Goal: Find contact information: Find contact information

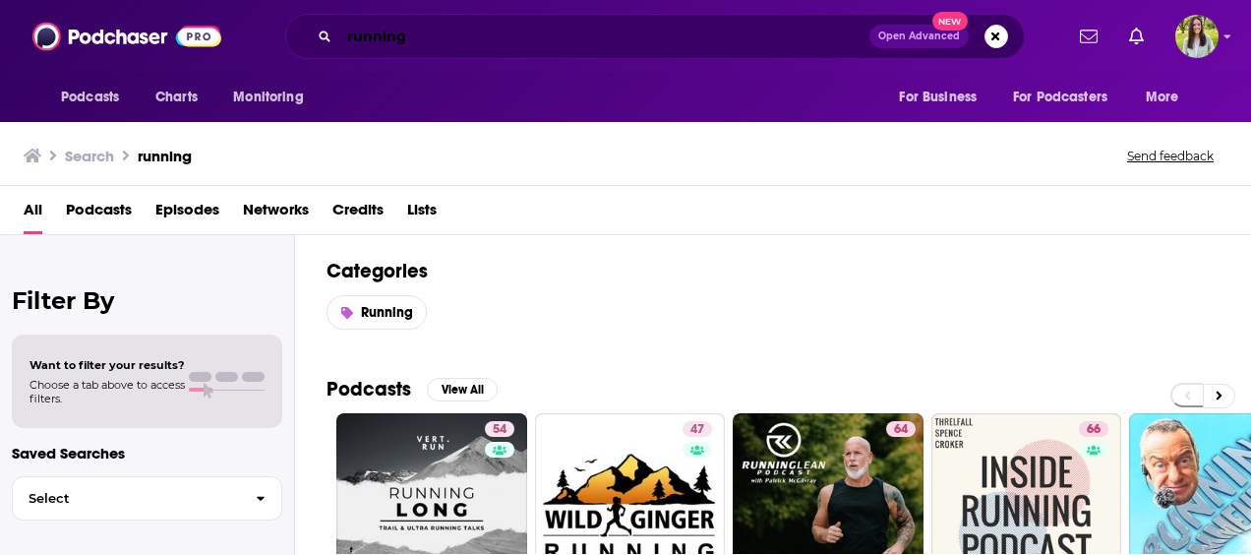
click at [409, 41] on input "running" at bounding box center [604, 36] width 530 height 31
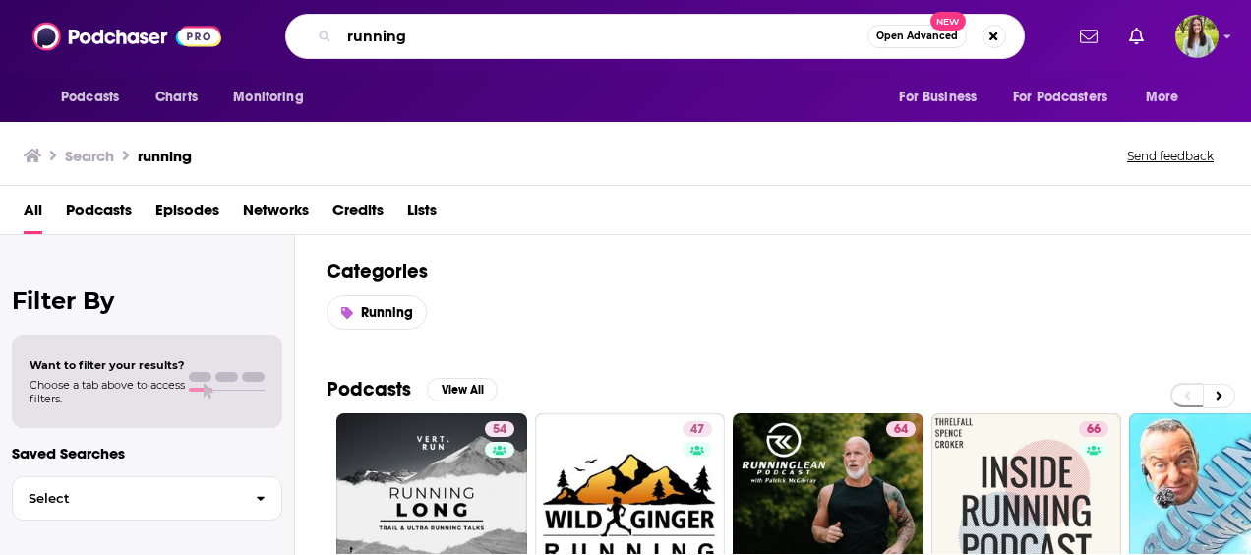
click at [409, 41] on input "running" at bounding box center [603, 36] width 528 height 31
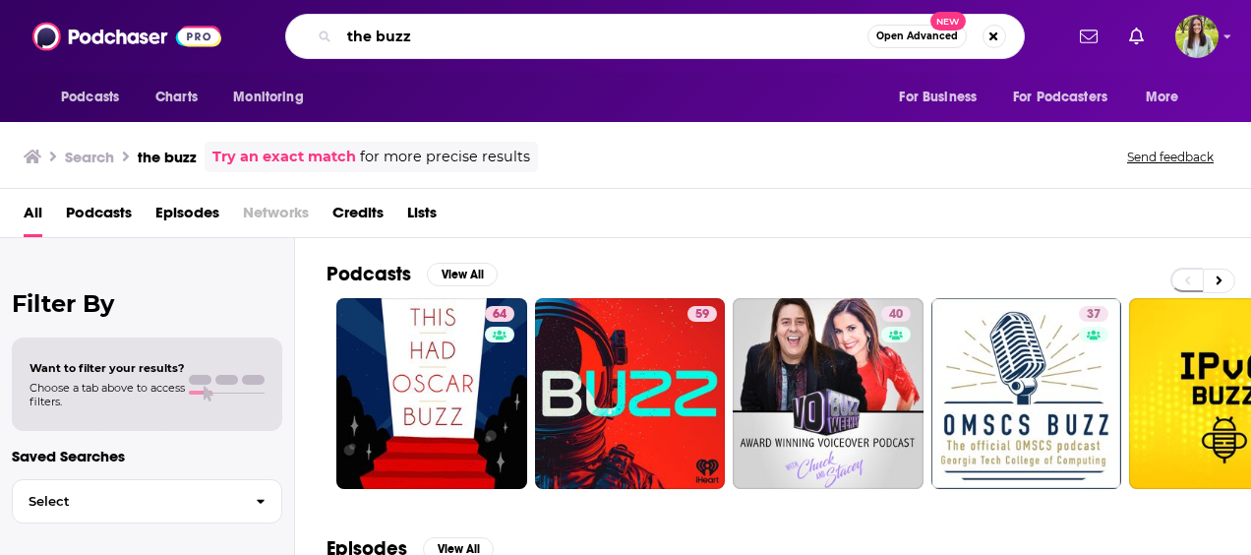
click at [515, 49] on input "the buzz" at bounding box center [603, 36] width 528 height 31
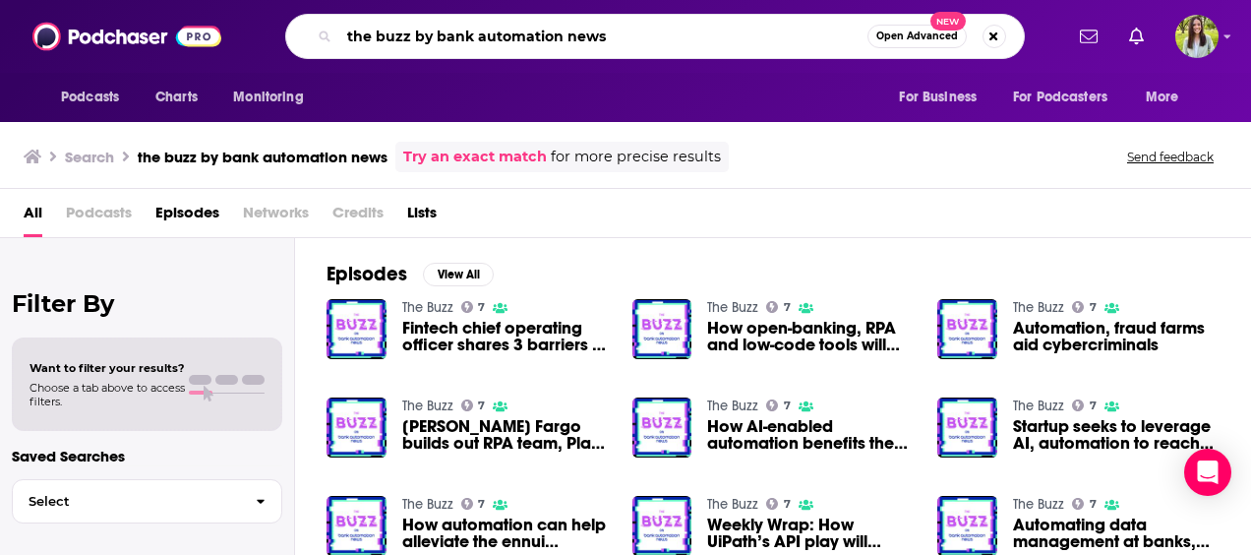
click at [423, 35] on input "the buzz by bank automation news" at bounding box center [603, 36] width 528 height 31
type input "the buzz bank automation news"
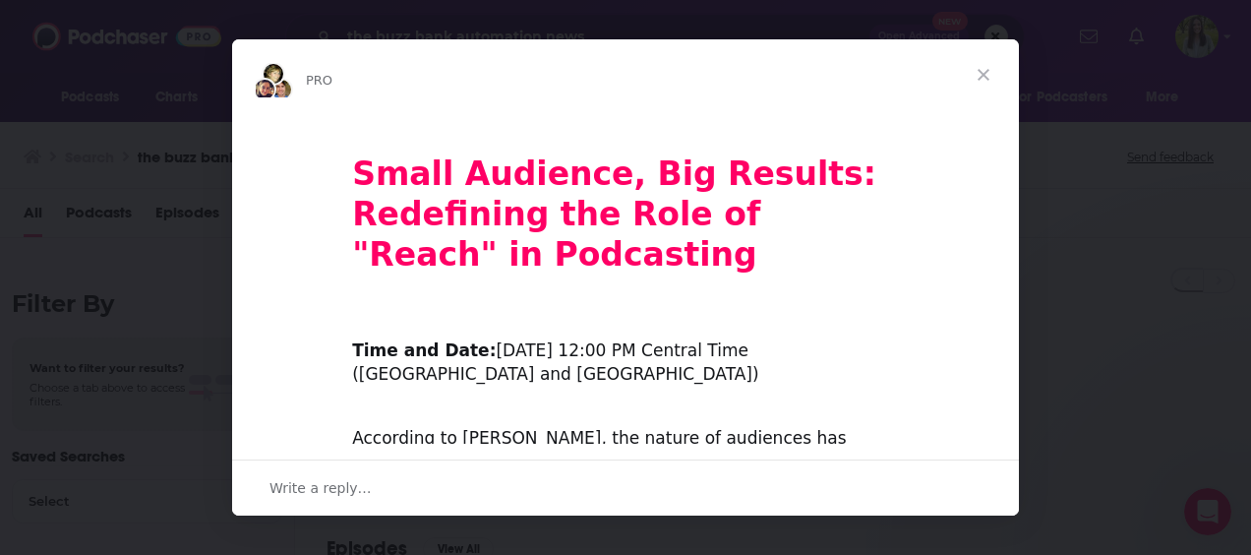
click at [979, 71] on span "Close" at bounding box center [983, 74] width 71 height 71
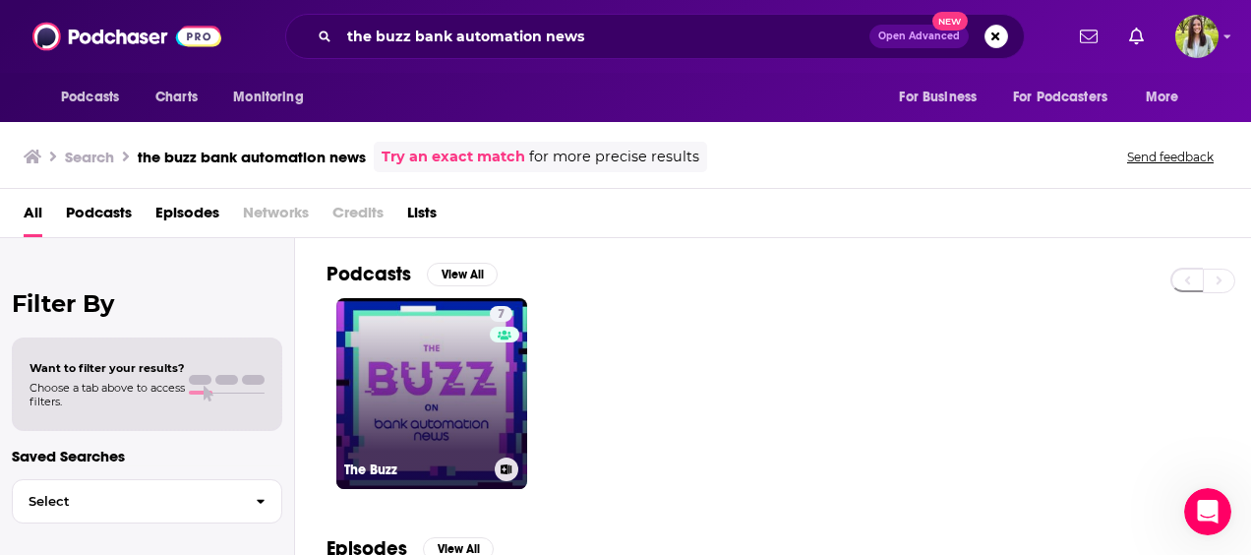
click at [458, 356] on link "7 The Buzz" at bounding box center [431, 393] width 191 height 191
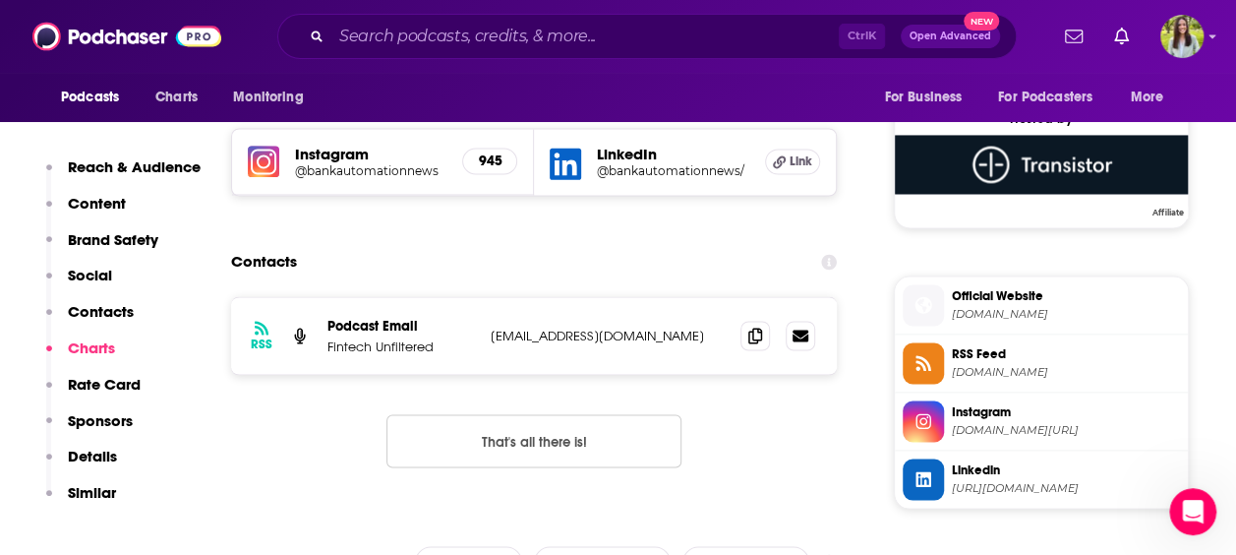
scroll to position [1574, 0]
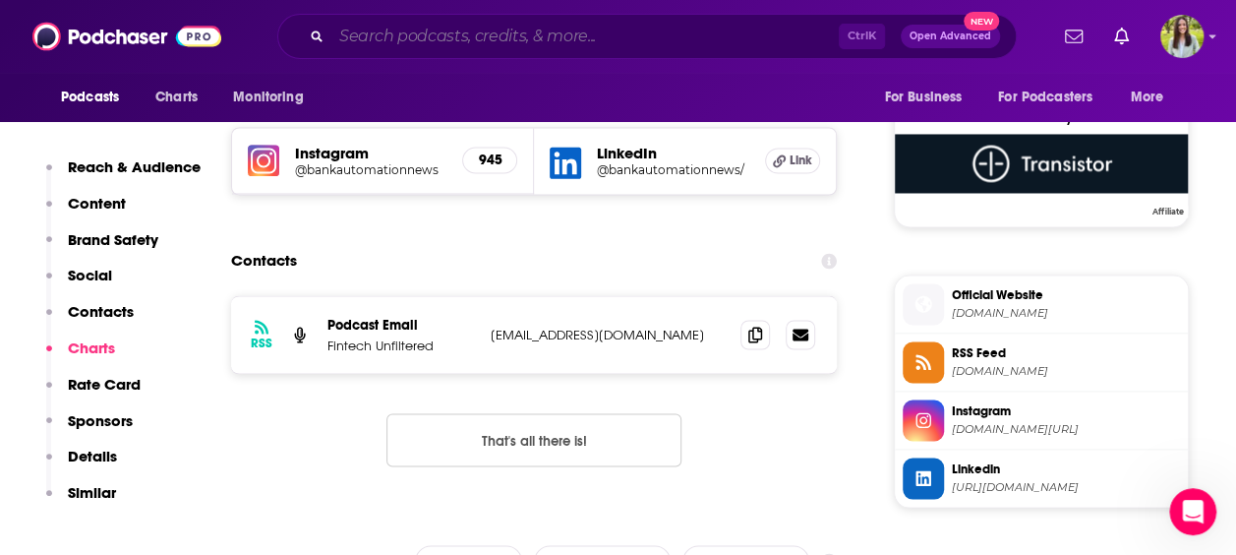
click at [521, 41] on input "Search podcasts, credits, & more..." at bounding box center [584, 36] width 507 height 31
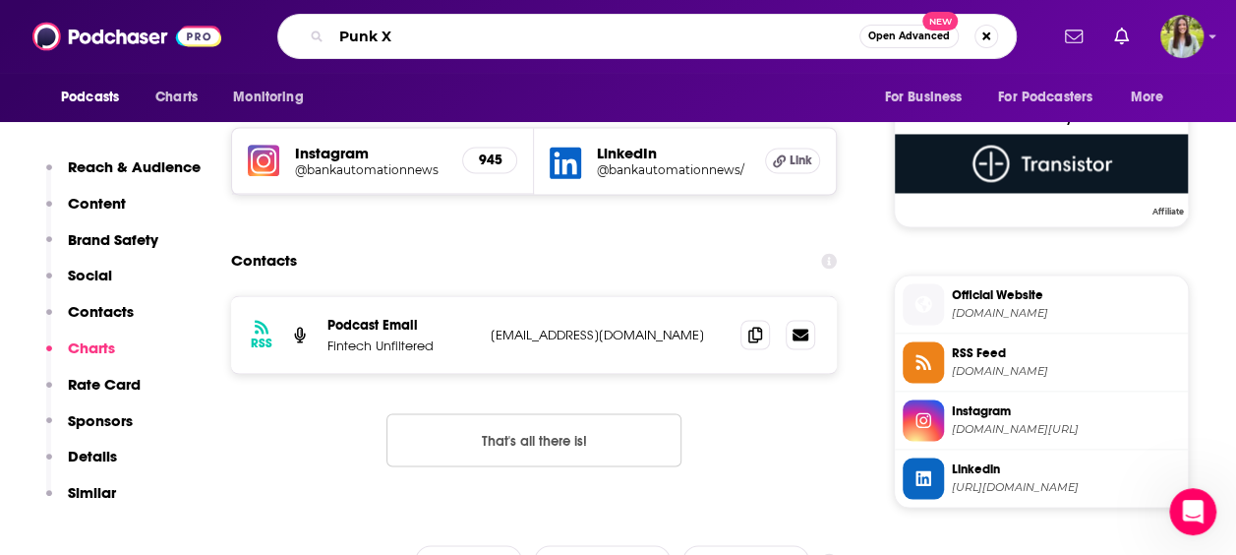
type input "Punk XC"
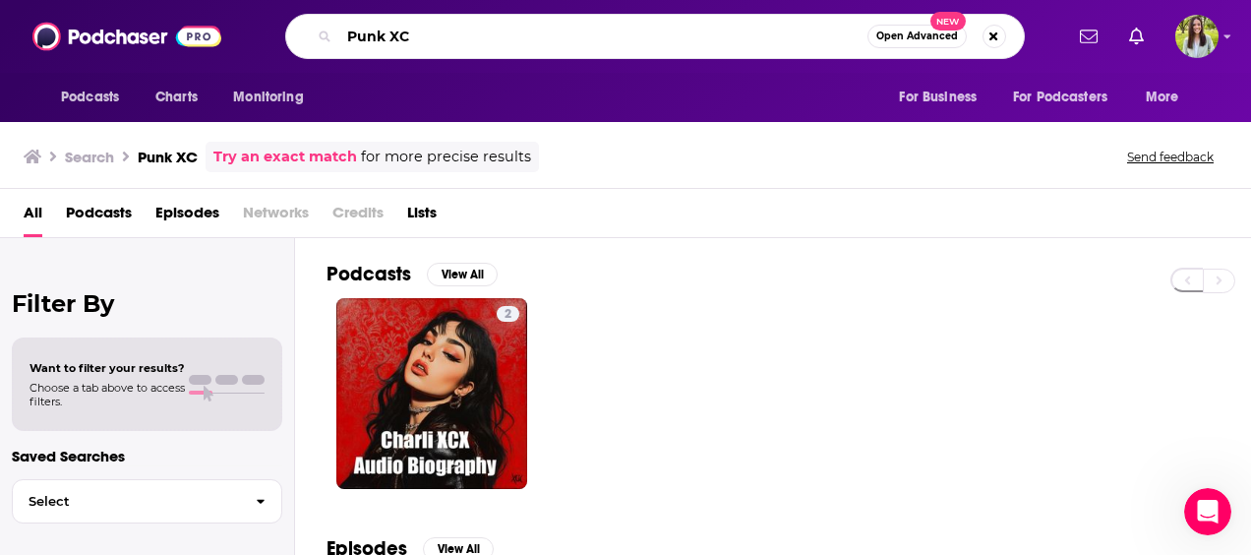
click at [389, 45] on input "Punk XC" at bounding box center [603, 36] width 528 height 31
type input "Punk CX"
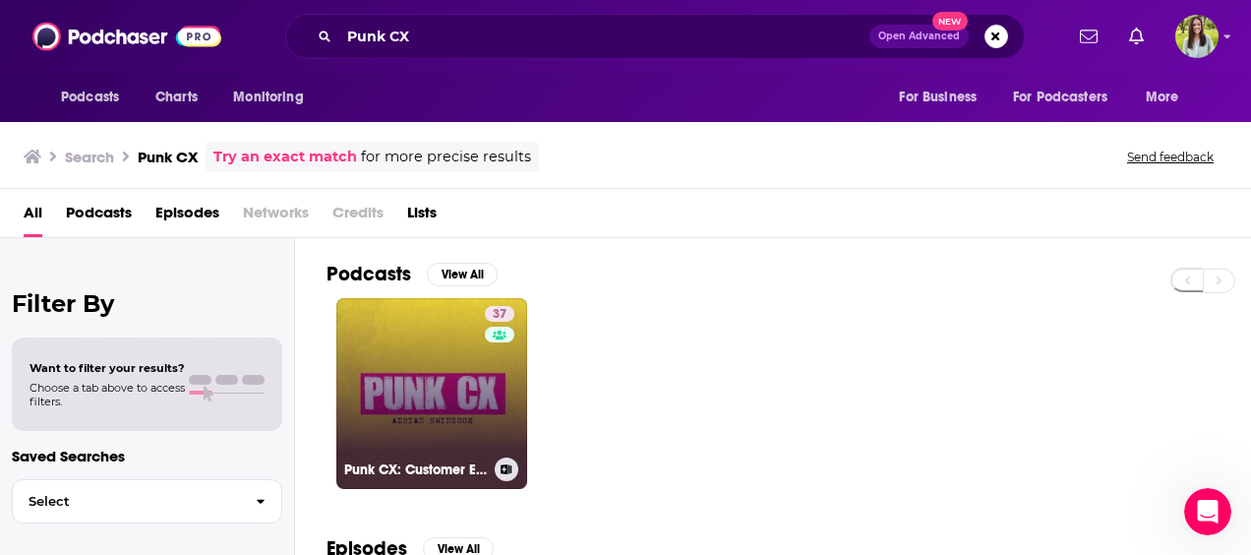
click at [421, 378] on link "37 Punk CX: Customer Experience Insights with [PERSON_NAME]" at bounding box center [431, 393] width 191 height 191
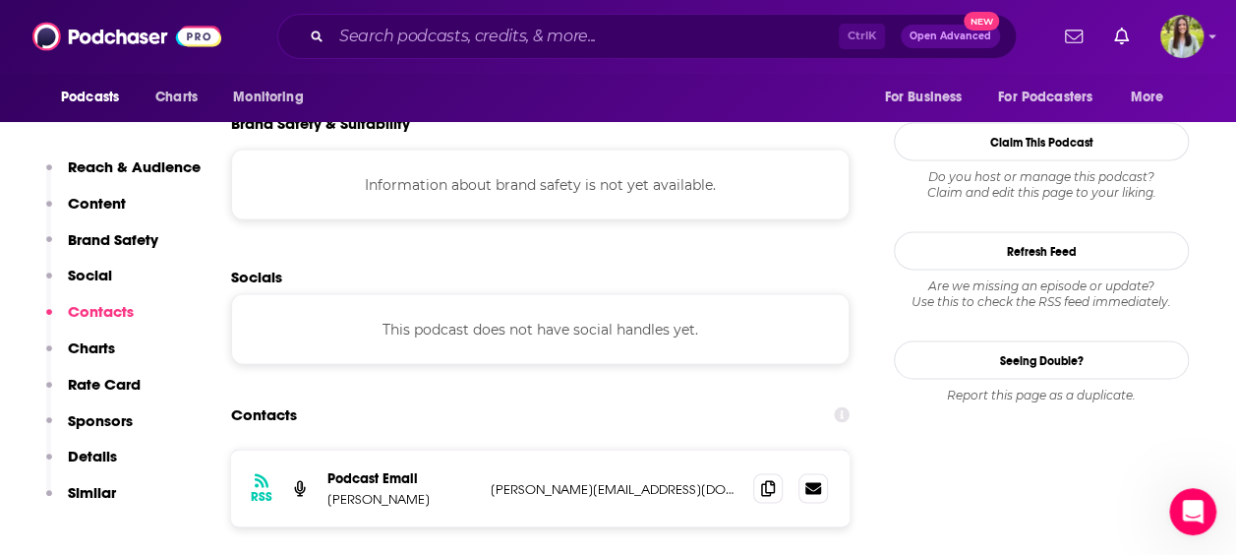
scroll to position [1713, 0]
click at [821, 479] on icon at bounding box center [813, 485] width 16 height 12
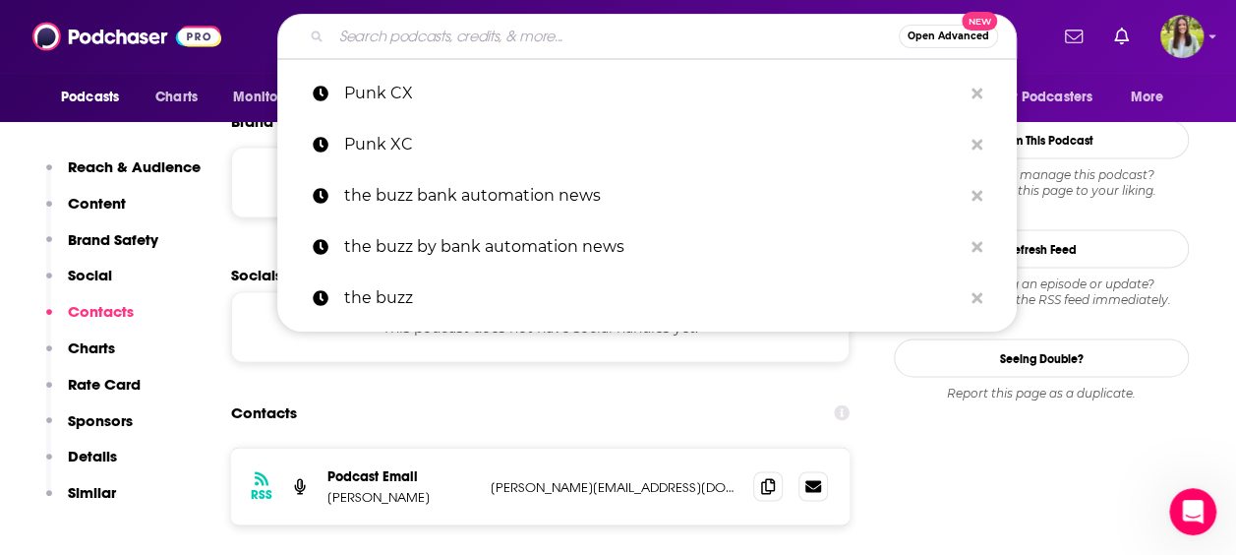
click at [496, 50] on input "Search podcasts, credits, & more..." at bounding box center [614, 36] width 567 height 31
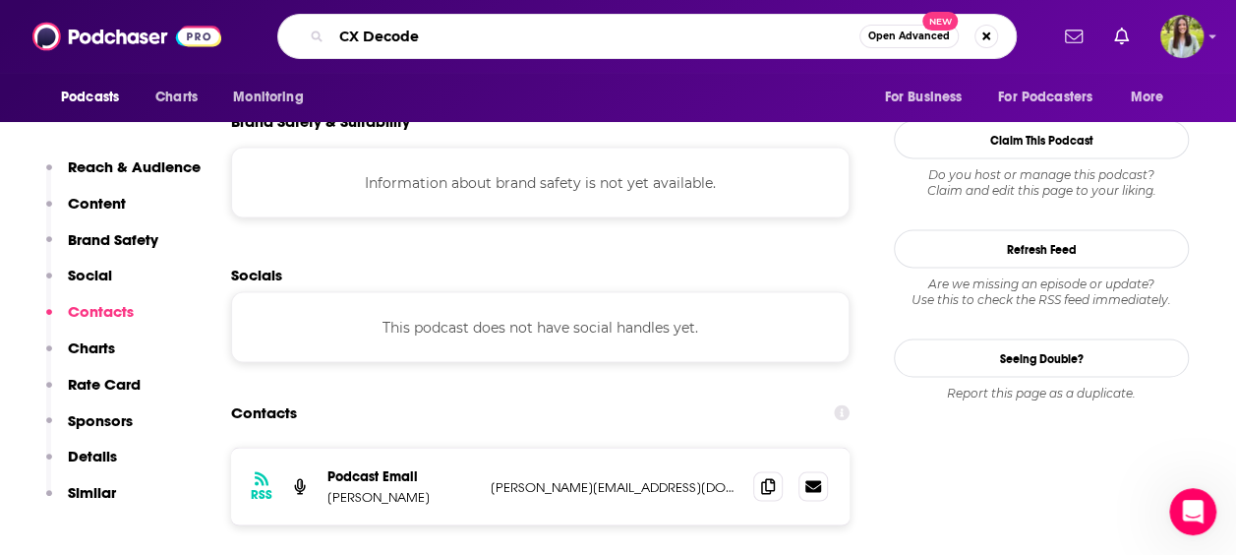
type input "CX Decoded"
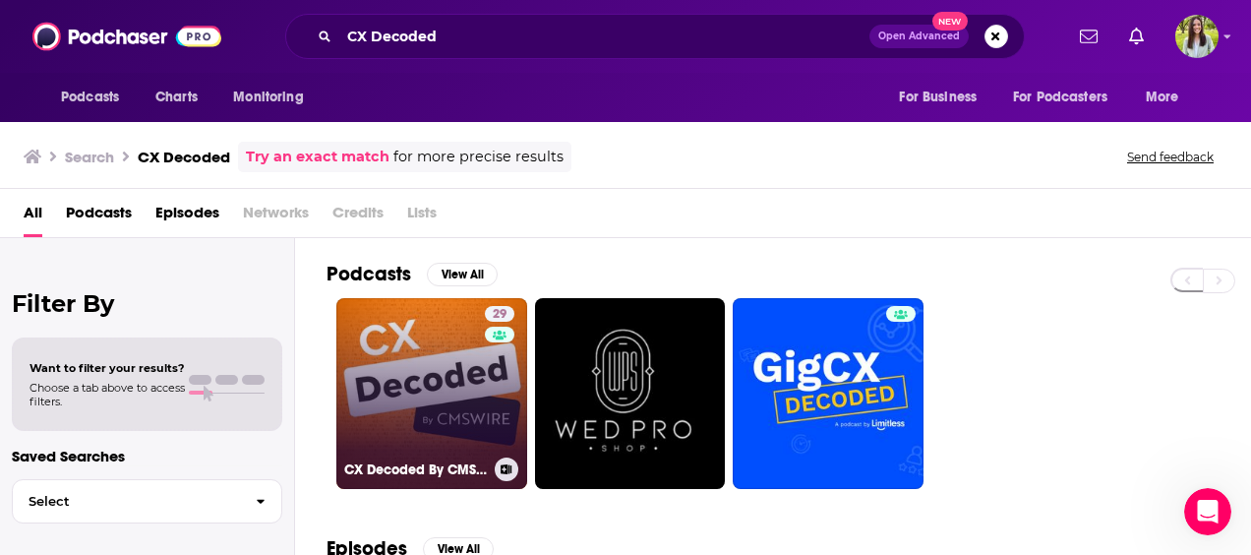
click at [413, 370] on link "29 CX Decoded By CMSWire" at bounding box center [431, 393] width 191 height 191
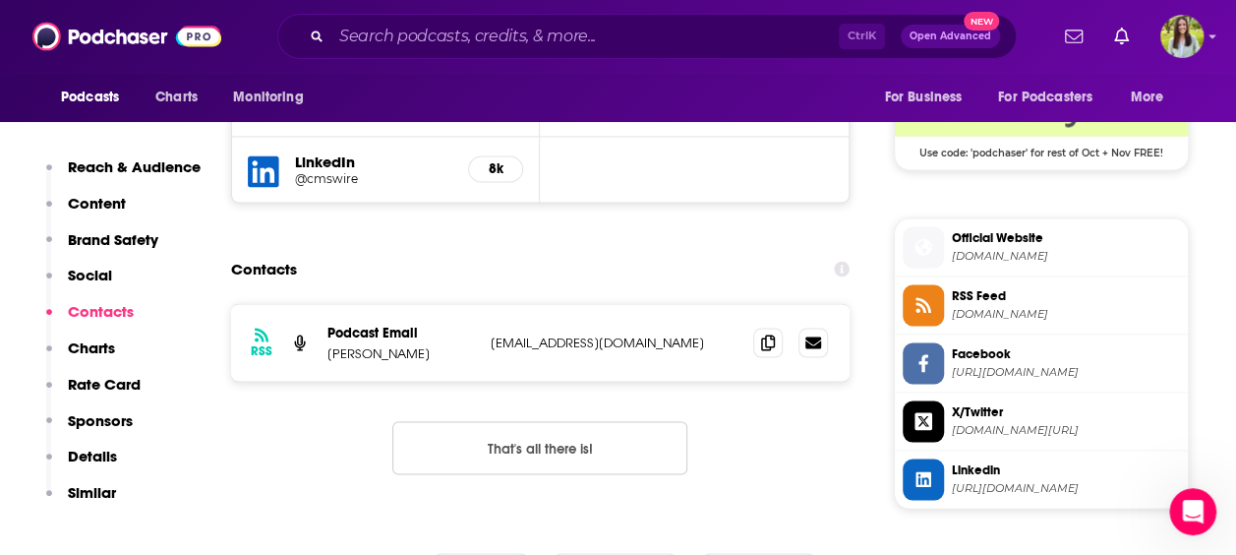
scroll to position [1642, 0]
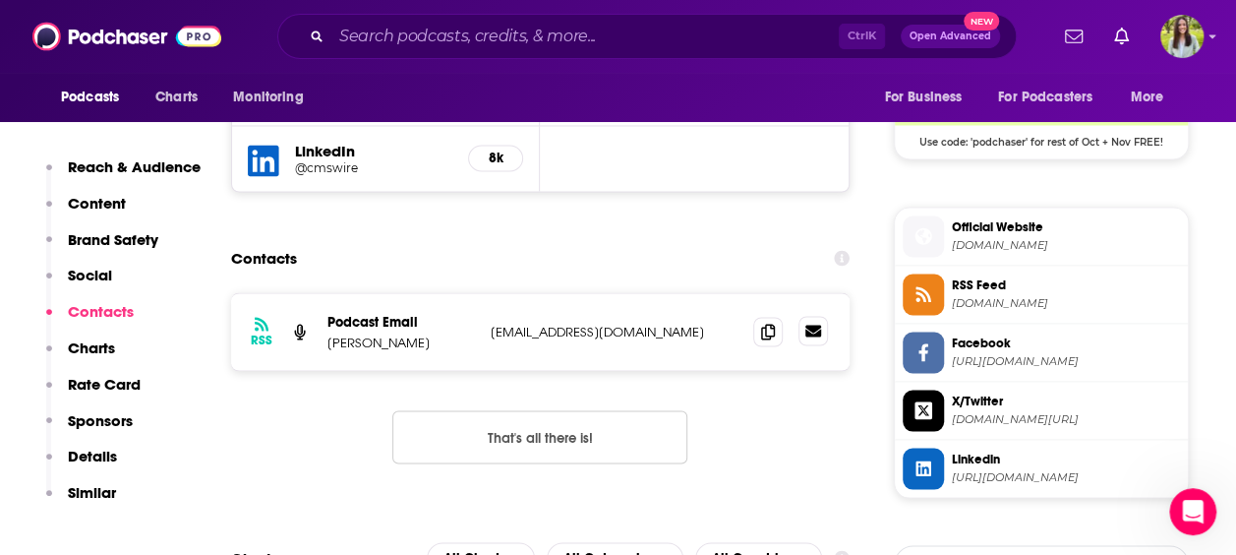
click at [811, 328] on icon at bounding box center [813, 331] width 16 height 12
click at [765, 334] on icon at bounding box center [768, 331] width 14 height 16
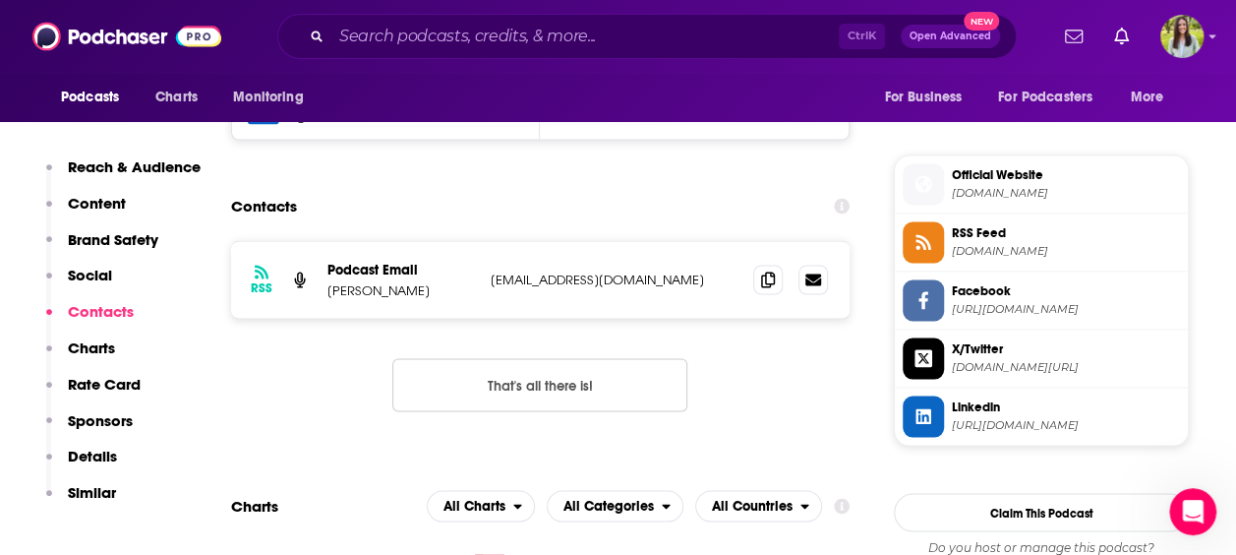
scroll to position [1695, 0]
